Goal: Find specific page/section: Find specific page/section

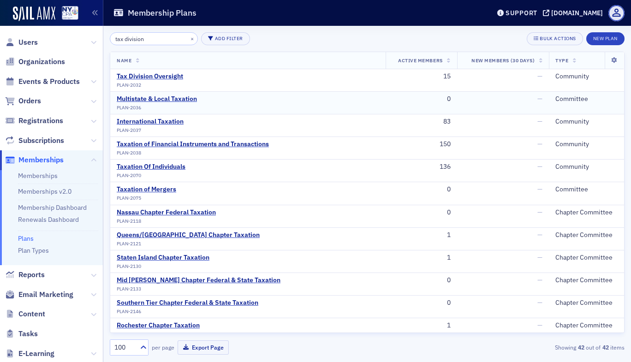
scroll to position [43, 0]
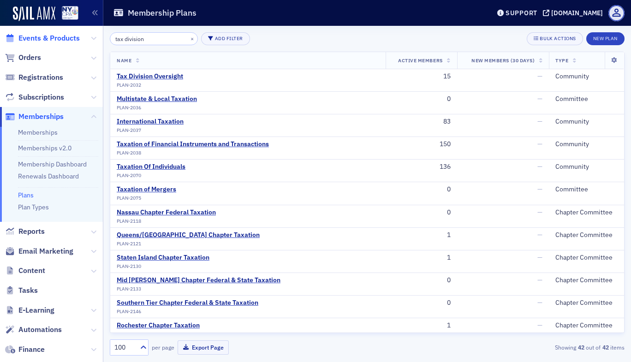
click at [60, 37] on span "Events & Products" at bounding box center [48, 38] width 61 height 10
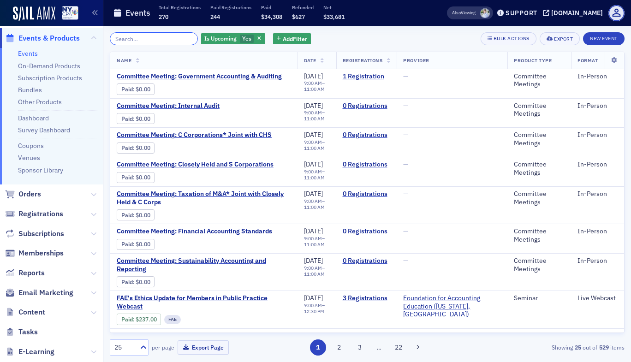
click at [136, 39] on input "search" at bounding box center [154, 38] width 88 height 13
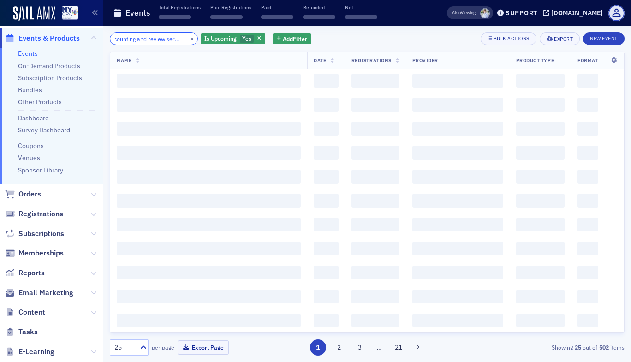
scroll to position [0, 17]
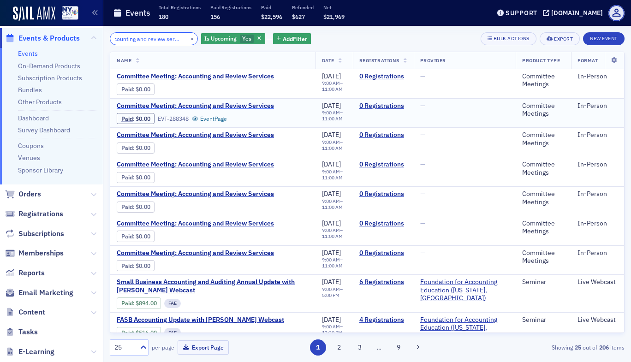
type input "accounting and review services"
click at [252, 105] on span "Committee Meeting: Accounting and Review Services" at bounding box center [195, 106] width 157 height 8
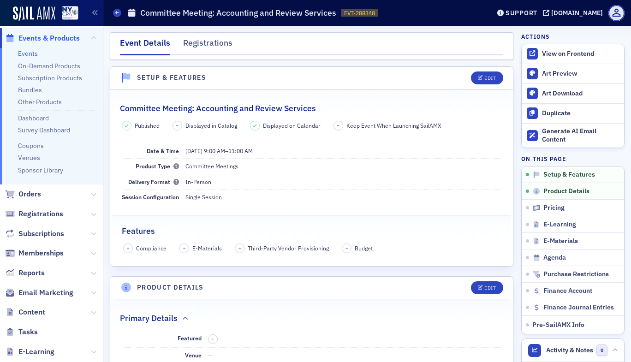
click at [178, 126] on span "–" at bounding box center [177, 125] width 3 height 6
click at [418, 315] on div "Primary Details" at bounding box center [311, 314] width 383 height 22
click at [27, 51] on link "Events" at bounding box center [28, 53] width 20 height 8
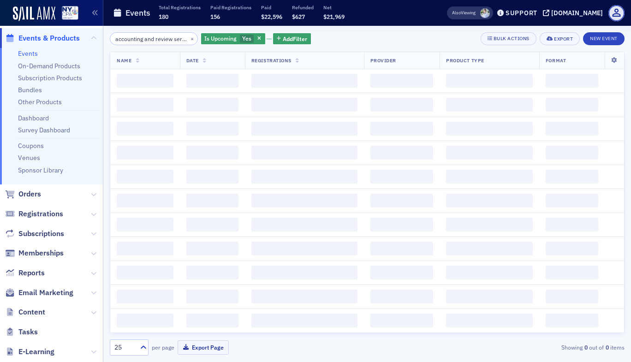
scroll to position [0, 18]
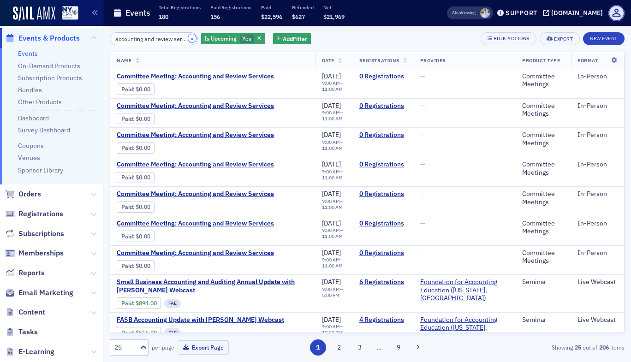
click at [188, 36] on button "×" at bounding box center [192, 38] width 8 height 8
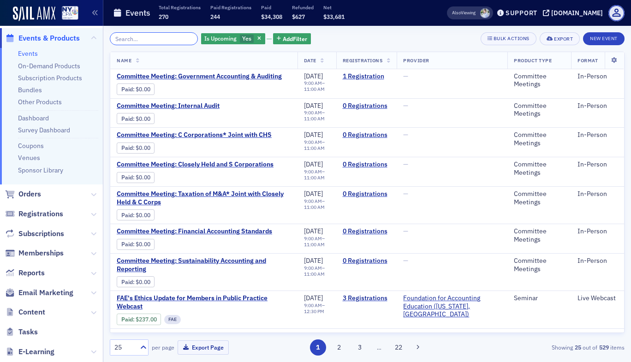
click at [149, 42] on input "search" at bounding box center [154, 38] width 88 height 13
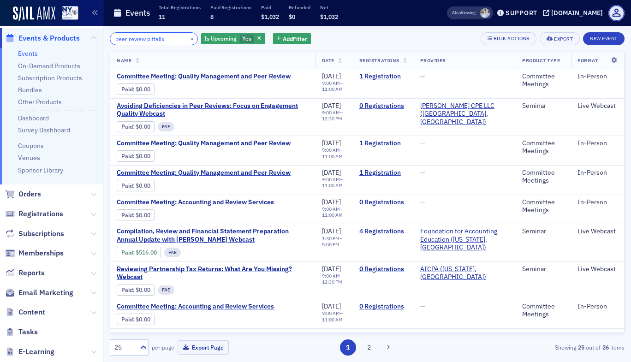
scroll to position [18, 0]
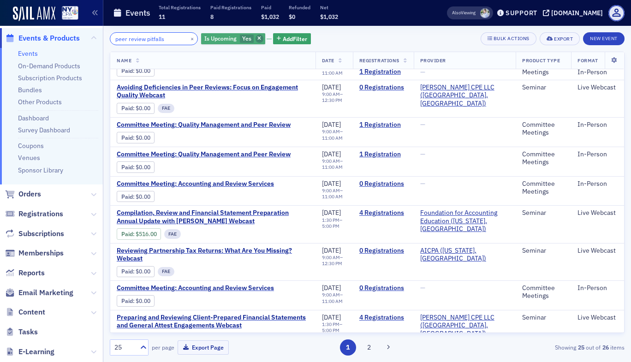
type input "peer review pitfalls"
click at [257, 40] on icon "button" at bounding box center [259, 38] width 4 height 5
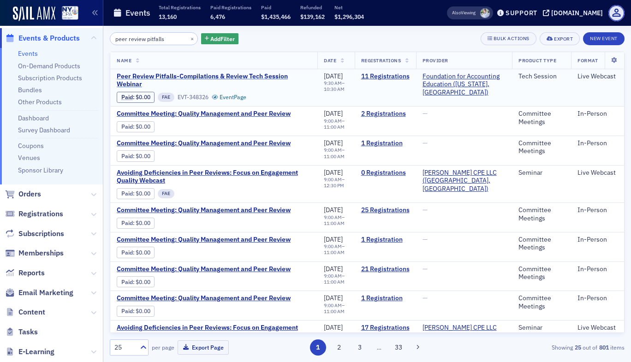
click at [201, 77] on span "Peer Review Pitfalls-Compilations & Review Tech Session Webinar" at bounding box center [214, 80] width 194 height 16
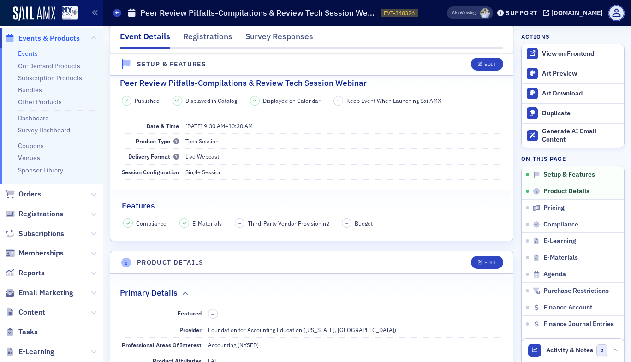
scroll to position [59, 0]
